Goal: Information Seeking & Learning: Compare options

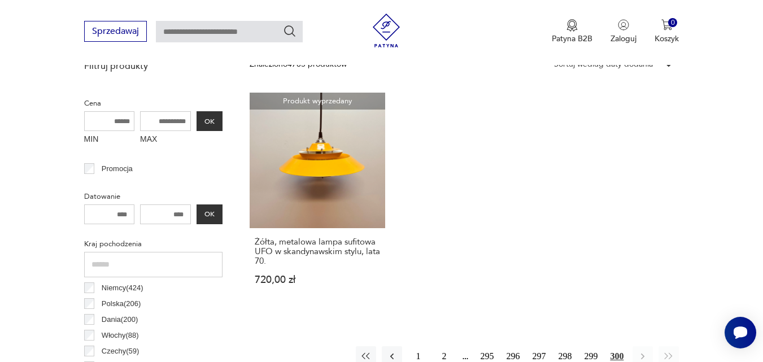
scroll to position [435, 0]
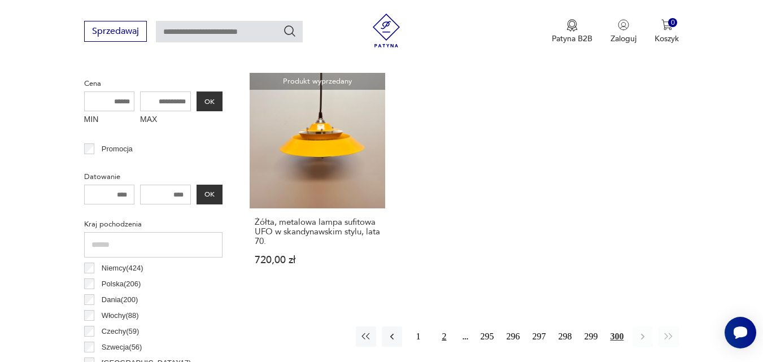
click at [444, 333] on button "2" at bounding box center [443, 336] width 20 height 20
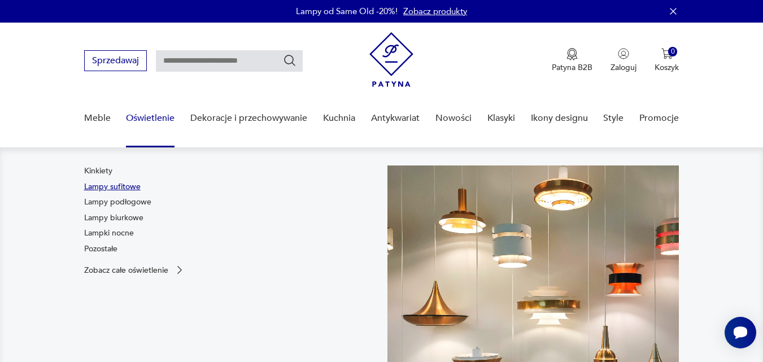
click at [133, 190] on link "Lampy sufitowe" at bounding box center [112, 186] width 56 height 11
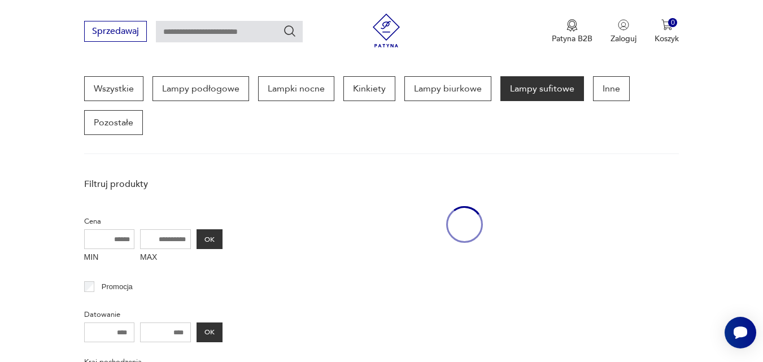
scroll to position [300, 0]
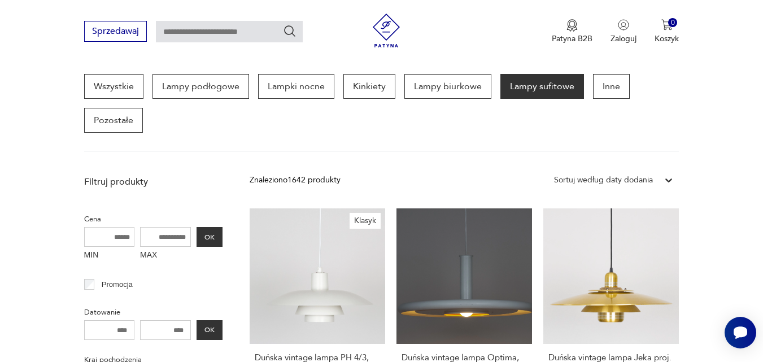
click at [157, 236] on input "MAX" at bounding box center [165, 237] width 51 height 20
type input "***"
click at [208, 236] on button "OK" at bounding box center [209, 237] width 26 height 20
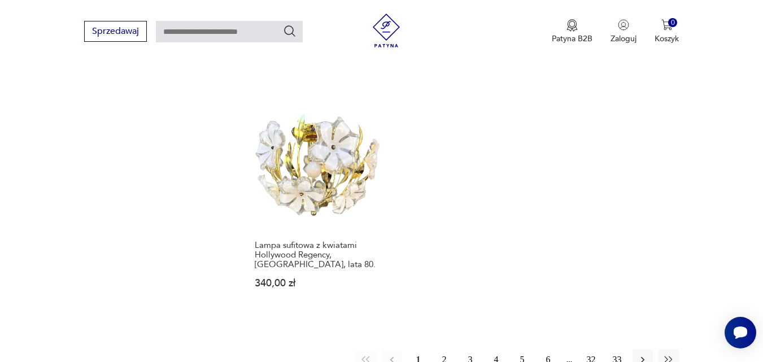
scroll to position [1587, 0]
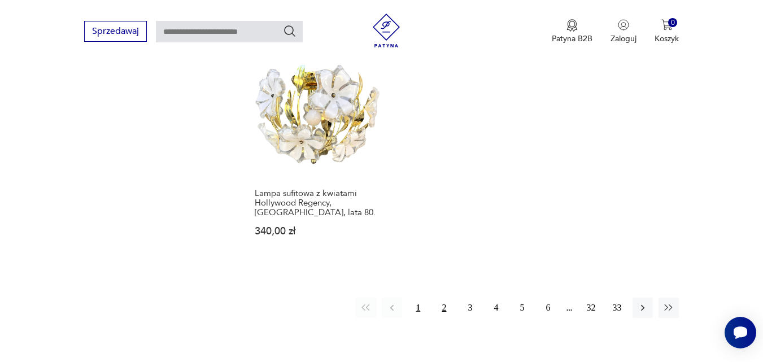
click at [441, 300] on button "2" at bounding box center [443, 307] width 20 height 20
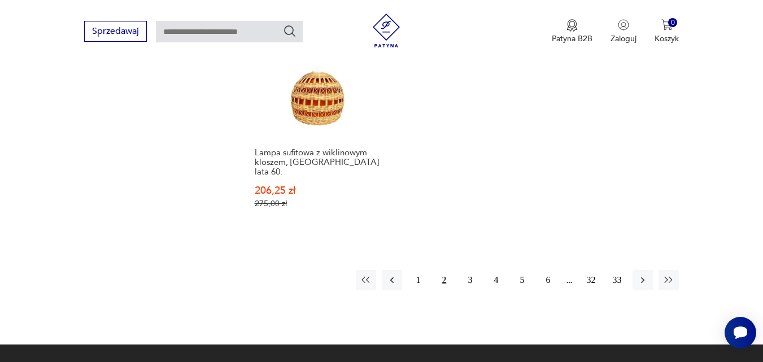
scroll to position [1699, 0]
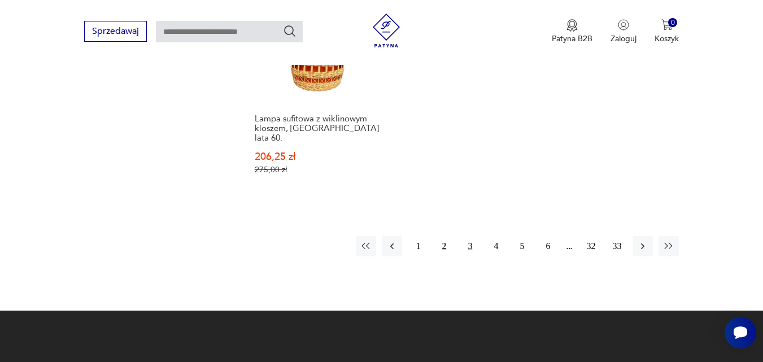
click at [470, 236] on button "3" at bounding box center [469, 246] width 20 height 20
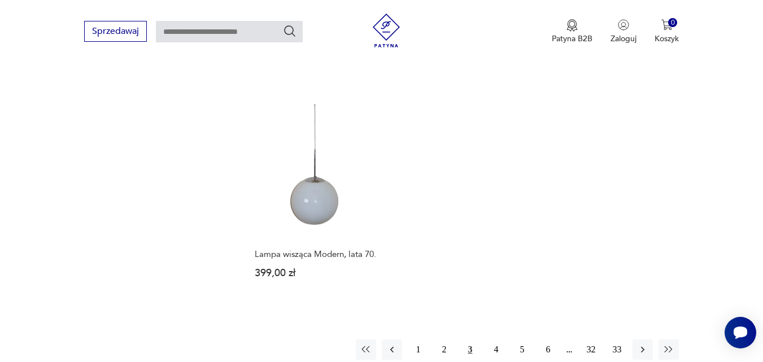
scroll to position [1632, 0]
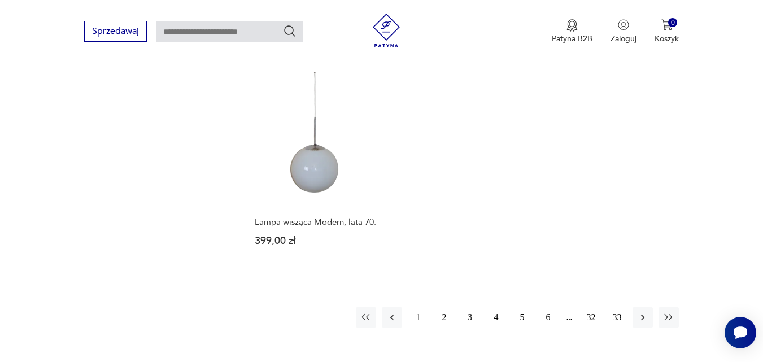
click at [496, 307] on button "4" at bounding box center [495, 317] width 20 height 20
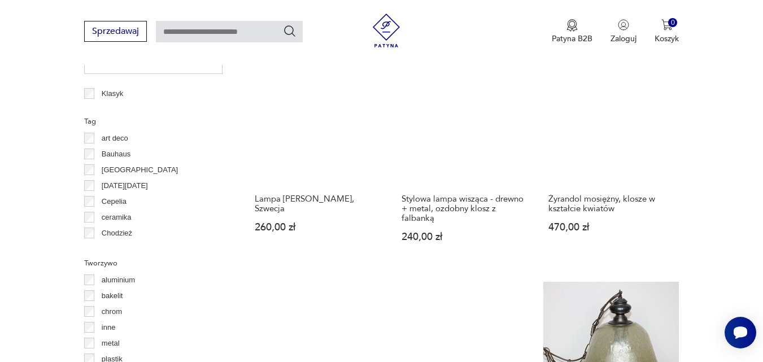
scroll to position [909, 0]
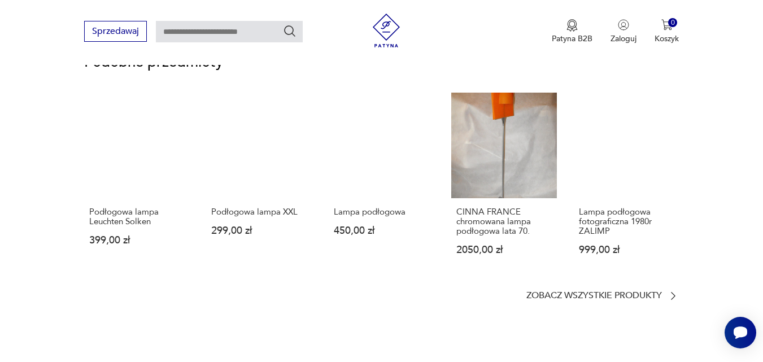
scroll to position [790, 0]
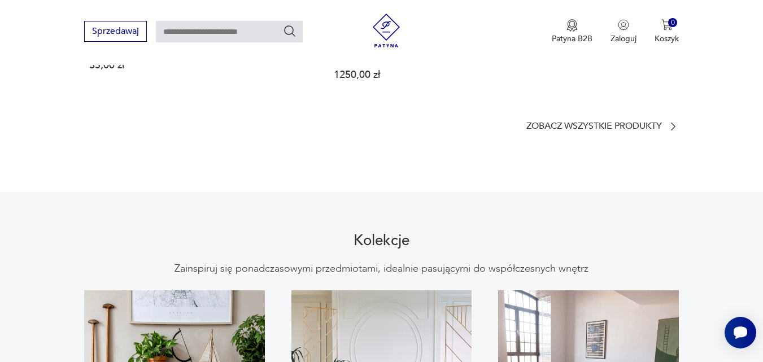
scroll to position [835, 0]
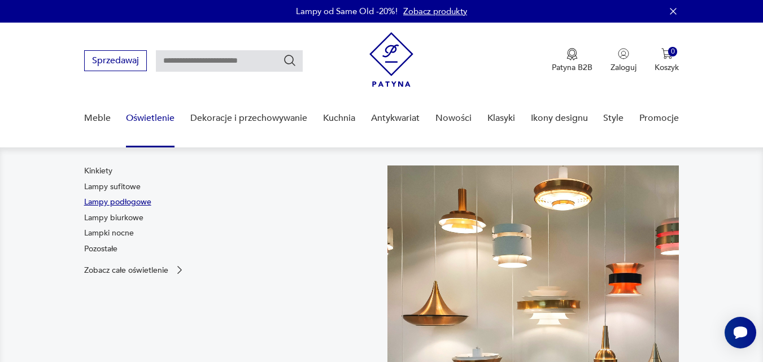
click at [132, 198] on link "Lampy podłogowe" at bounding box center [117, 201] width 67 height 11
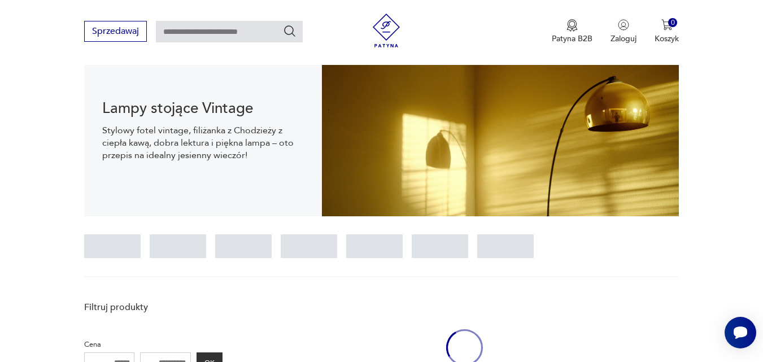
scroll to position [300, 0]
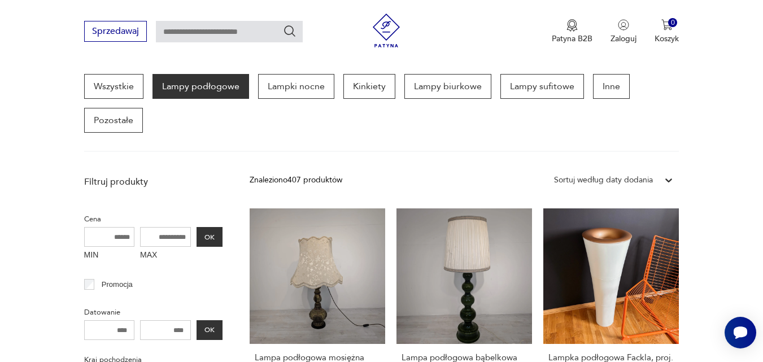
click at [185, 236] on input "MAX" at bounding box center [165, 237] width 51 height 20
type input "*"
type input "***"
click at [214, 240] on button "OK" at bounding box center [209, 237] width 26 height 20
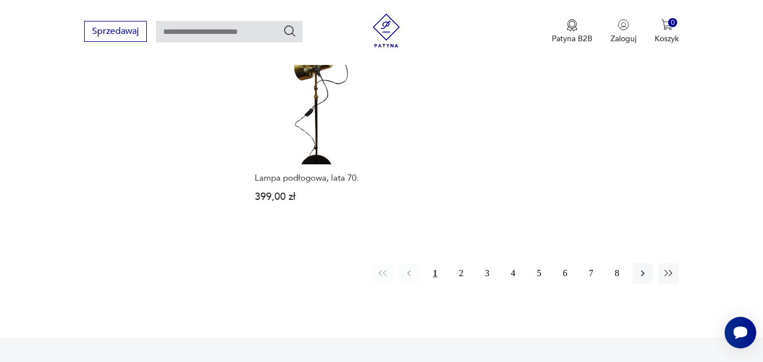
scroll to position [1722, 0]
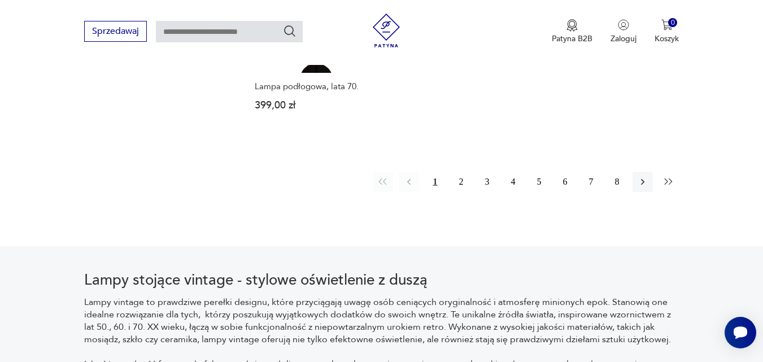
click at [668, 176] on icon "button" at bounding box center [668, 181] width 11 height 11
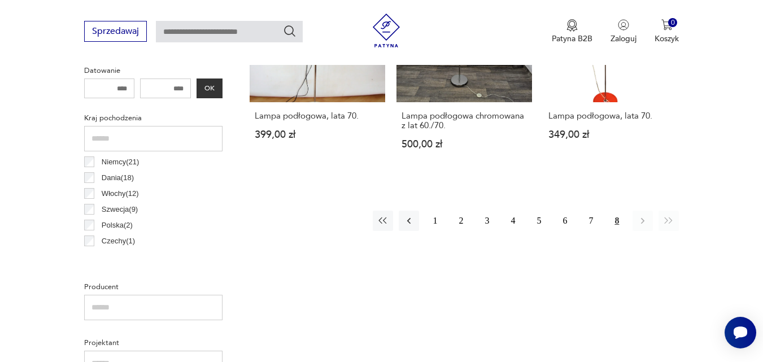
scroll to position [458, 0]
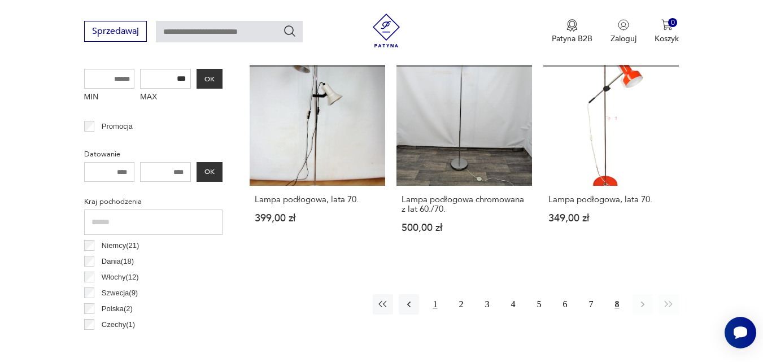
click at [433, 301] on button "1" at bounding box center [434, 304] width 20 height 20
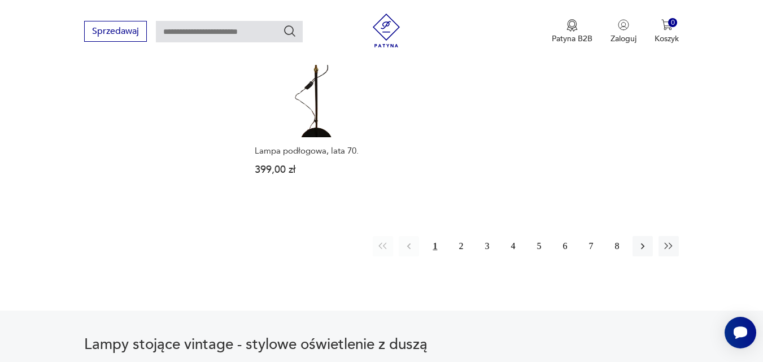
scroll to position [1677, 0]
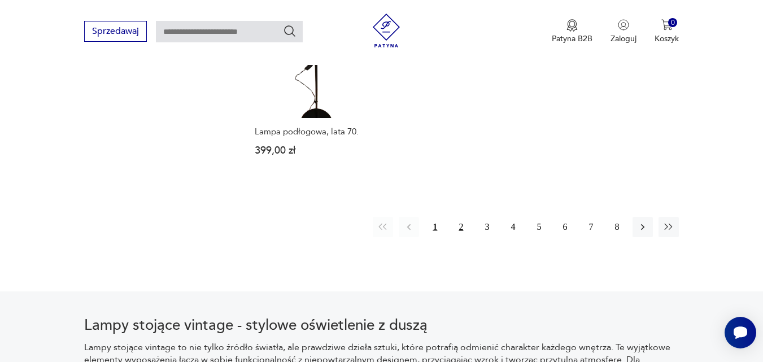
click at [459, 217] on button "2" at bounding box center [460, 227] width 20 height 20
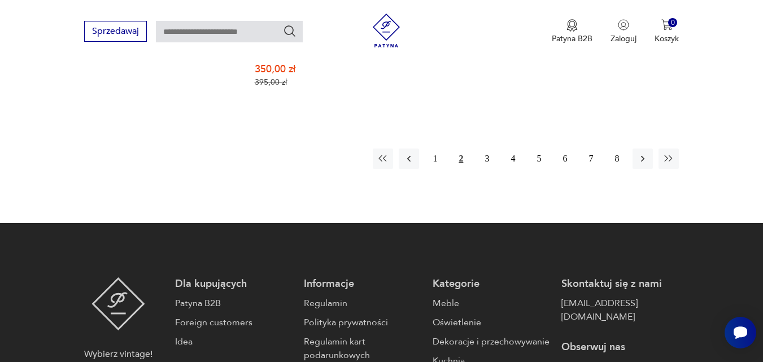
scroll to position [1745, 0]
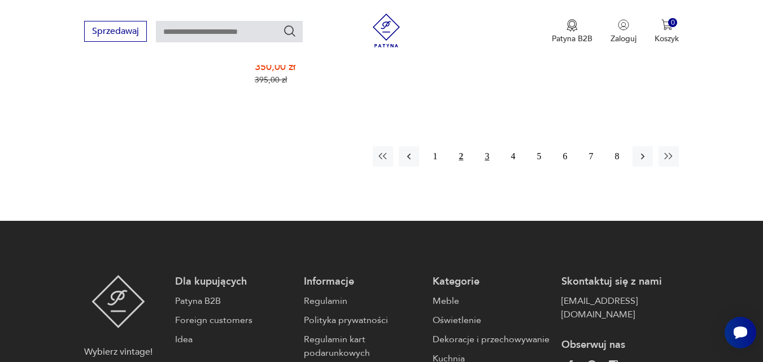
click at [485, 147] on button "3" at bounding box center [486, 156] width 20 height 20
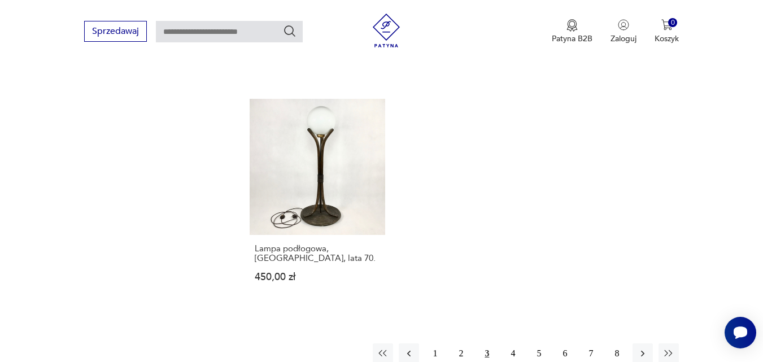
scroll to position [1632, 0]
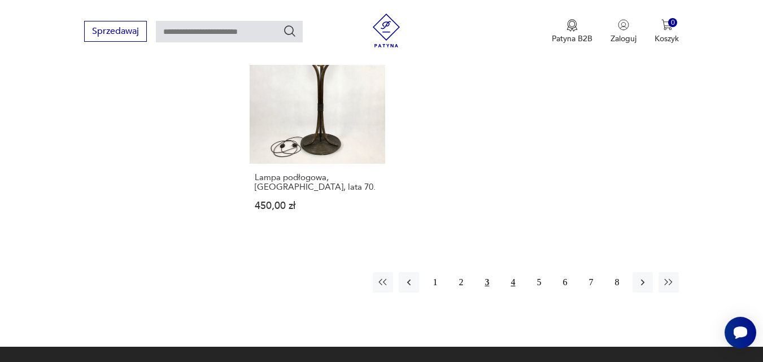
click at [511, 286] on button "4" at bounding box center [512, 282] width 20 height 20
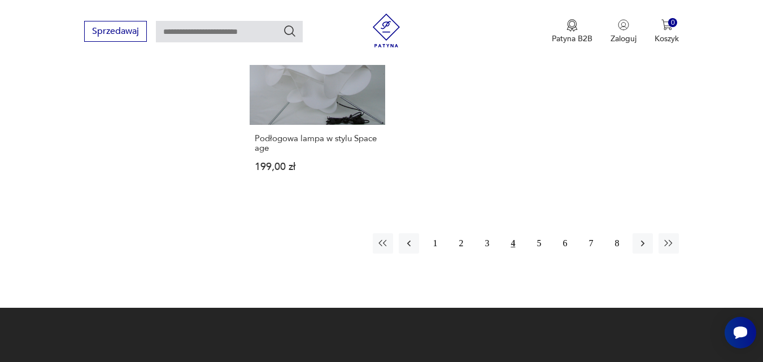
scroll to position [1654, 0]
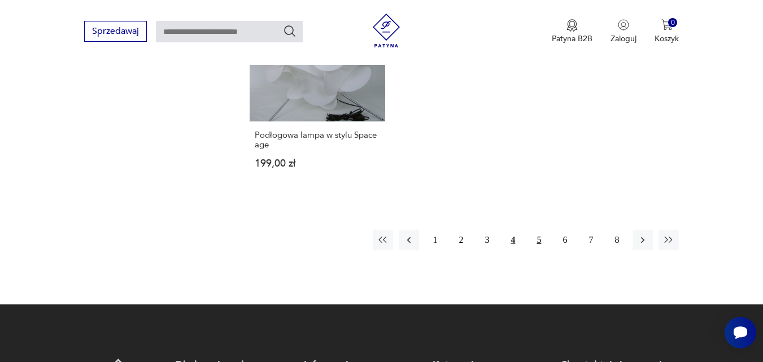
click at [540, 230] on button "5" at bounding box center [538, 240] width 20 height 20
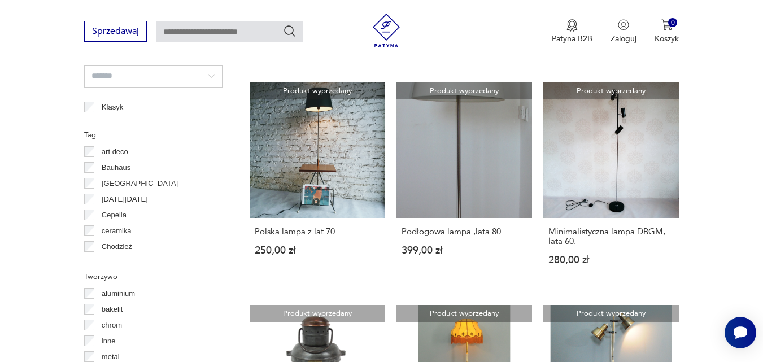
scroll to position [887, 0]
